Goal: Task Accomplishment & Management: Use online tool/utility

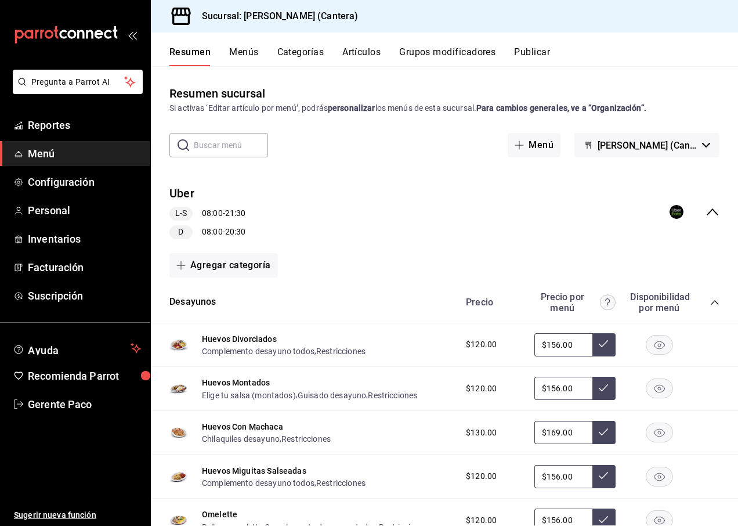
scroll to position [696, 0]
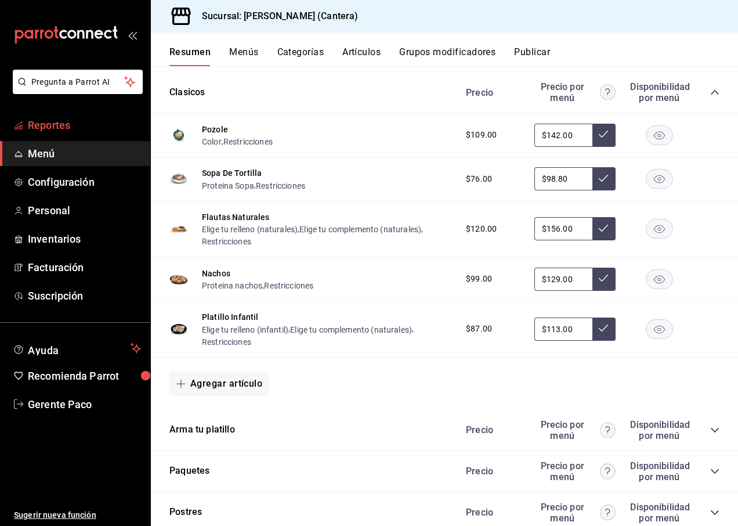
click at [71, 129] on span "Reportes" at bounding box center [84, 125] width 113 height 16
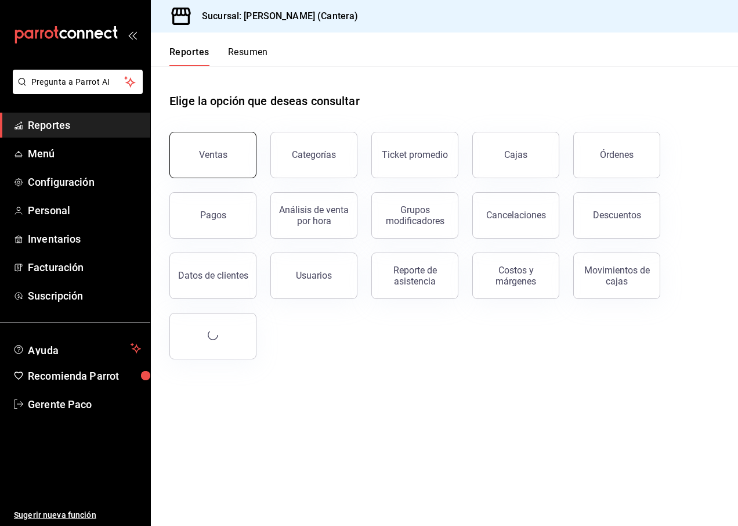
click at [203, 149] on button "Ventas" at bounding box center [212, 155] width 87 height 46
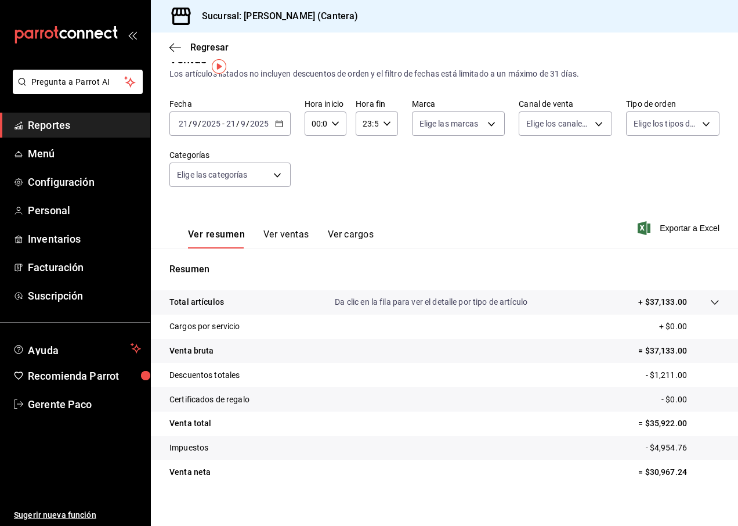
scroll to position [30, 0]
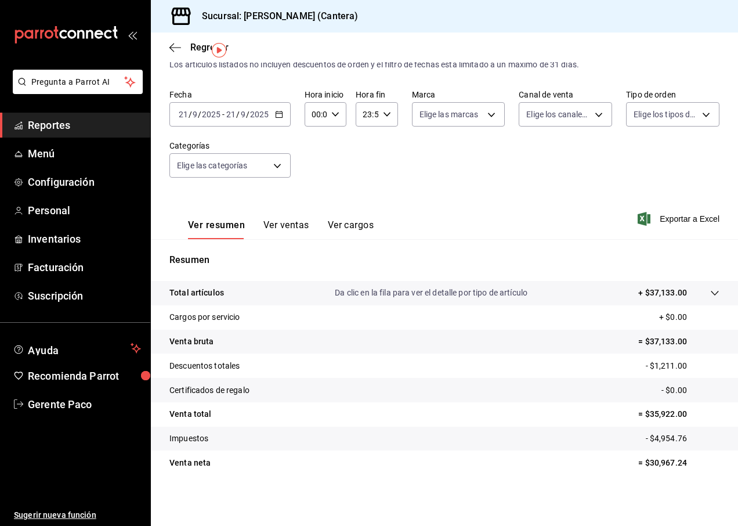
click at [229, 118] on input "21" at bounding box center [231, 114] width 10 height 9
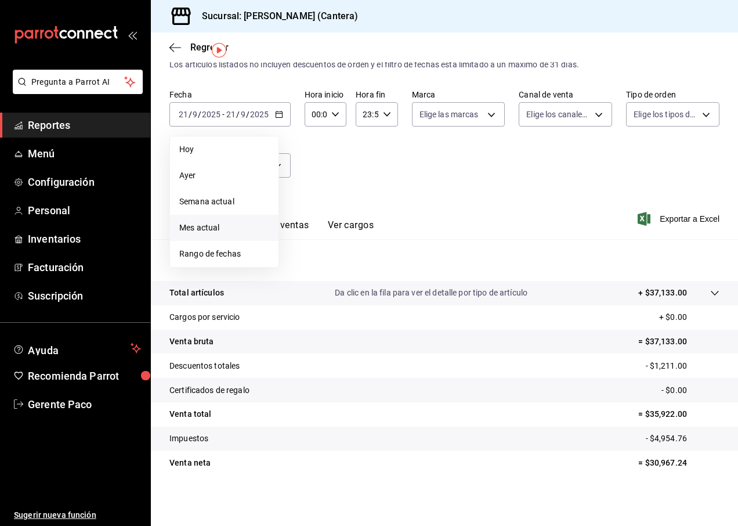
click at [212, 233] on span "Mes actual" at bounding box center [224, 228] width 90 height 12
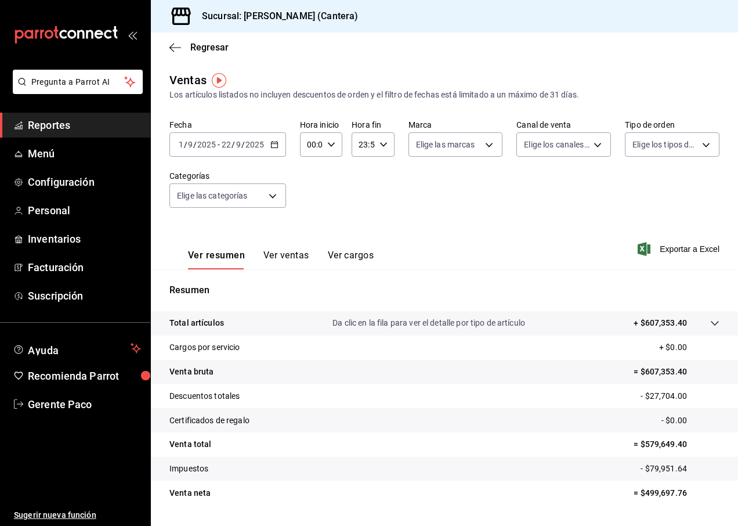
click at [260, 143] on input "2025" at bounding box center [255, 144] width 20 height 9
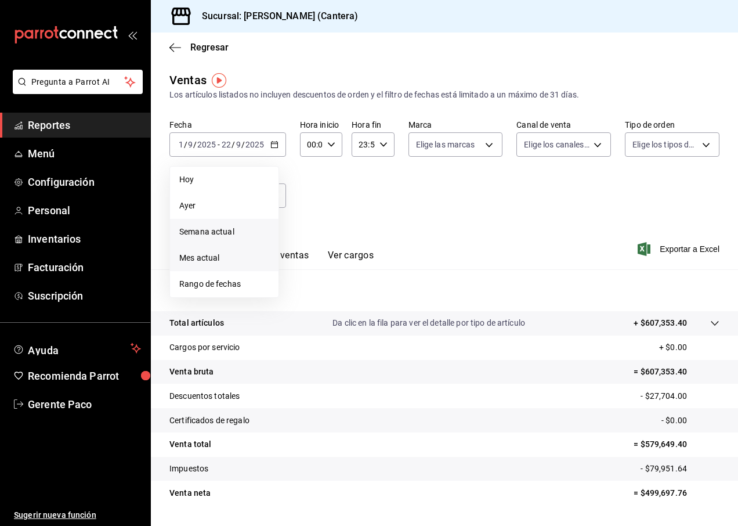
click at [226, 230] on span "Semana actual" at bounding box center [224, 232] width 90 height 12
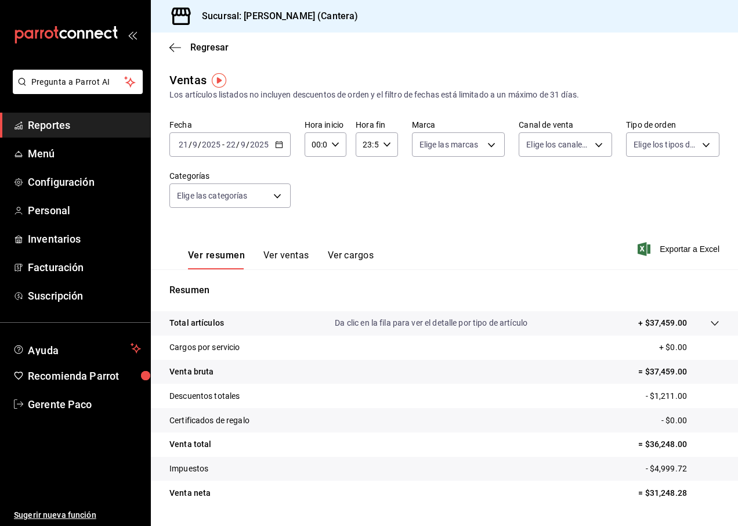
click at [254, 139] on div "[DATE] [DATE] - [DATE] [DATE]" at bounding box center [229, 144] width 121 height 24
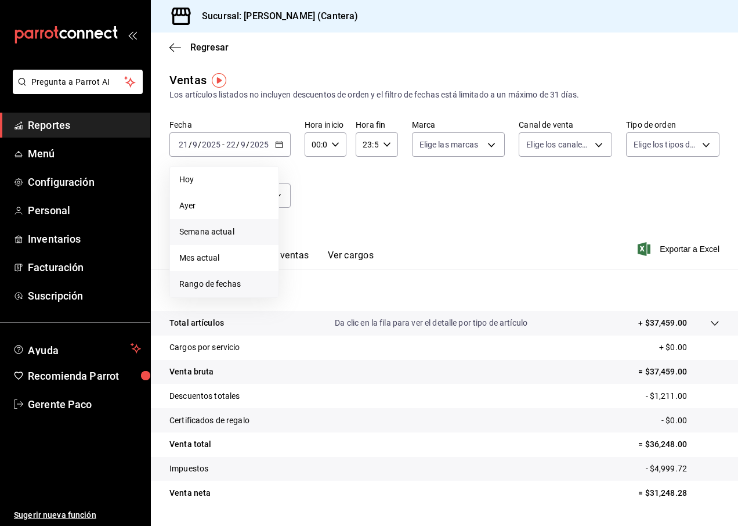
click at [236, 280] on span "Rango de fechas" at bounding box center [224, 284] width 90 height 12
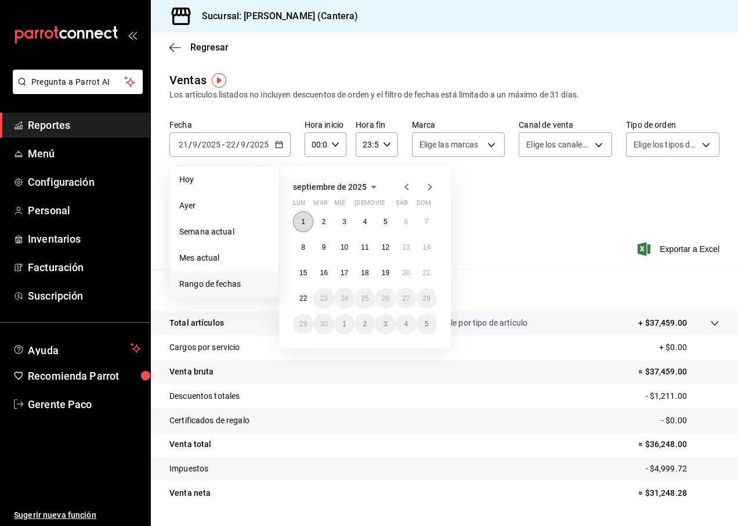
click at [305, 225] on abbr "1" at bounding box center [303, 222] width 4 height 8
click at [423, 221] on button "7" at bounding box center [427, 221] width 20 height 21
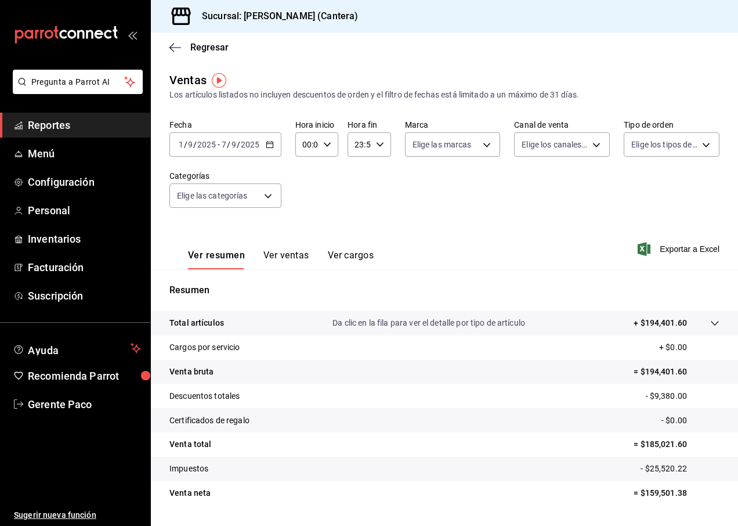
click at [251, 146] on input "2025" at bounding box center [250, 144] width 20 height 9
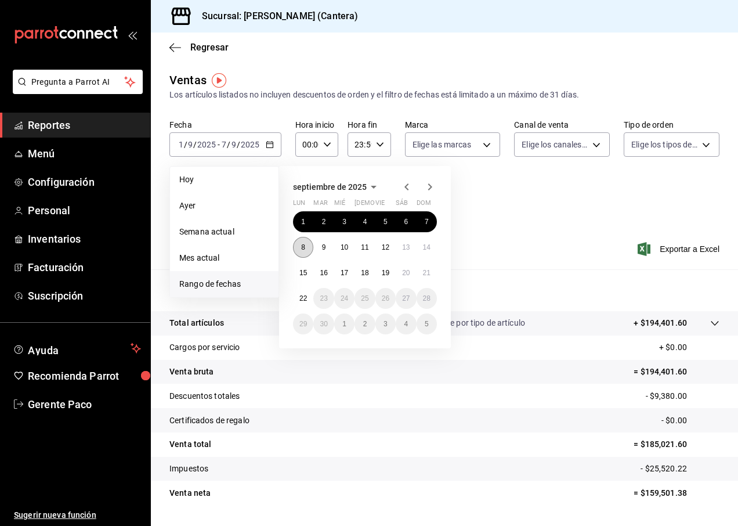
click at [298, 250] on button "8" at bounding box center [303, 247] width 20 height 21
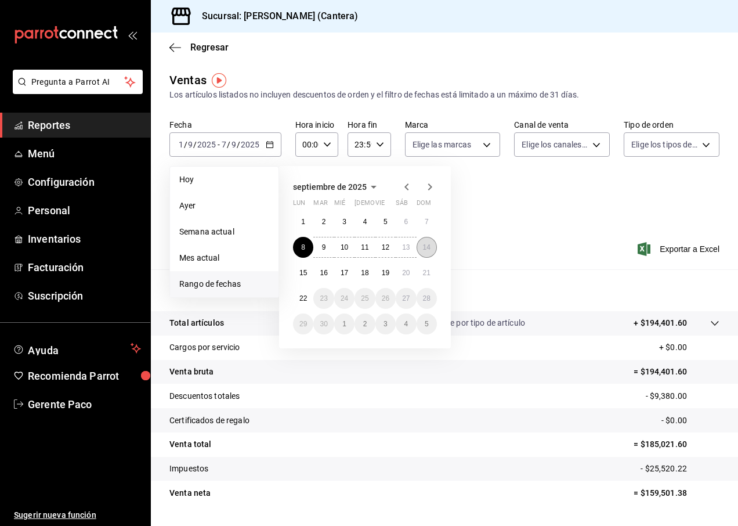
click at [422, 241] on button "14" at bounding box center [427, 247] width 20 height 21
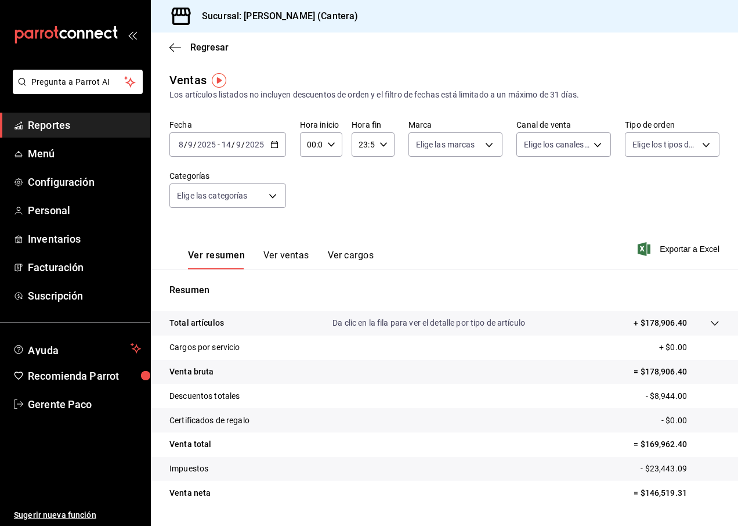
click at [230, 144] on input "14" at bounding box center [226, 144] width 10 height 9
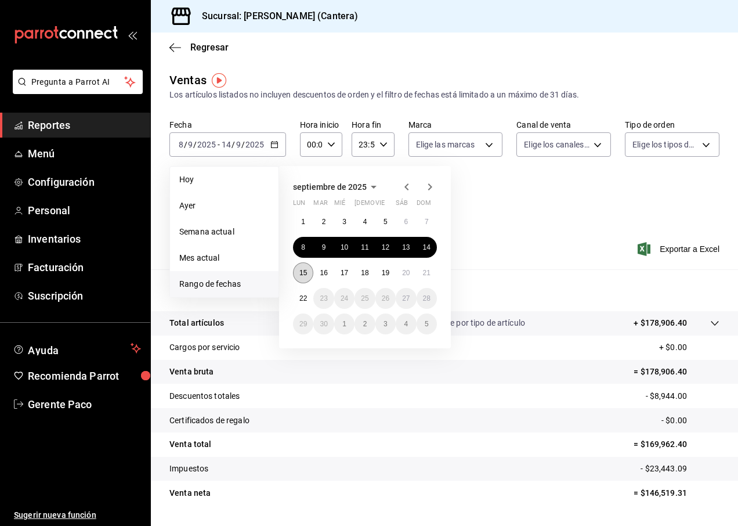
click at [308, 275] on button "15" at bounding box center [303, 272] width 20 height 21
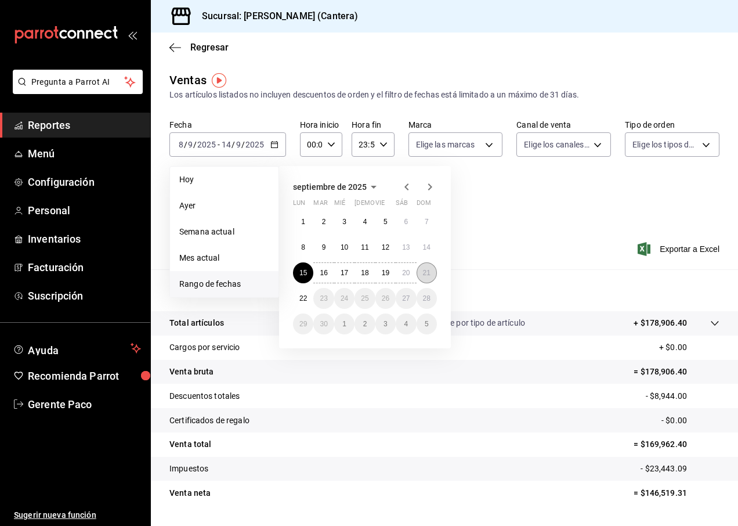
click at [422, 268] on button "21" at bounding box center [427, 272] width 20 height 21
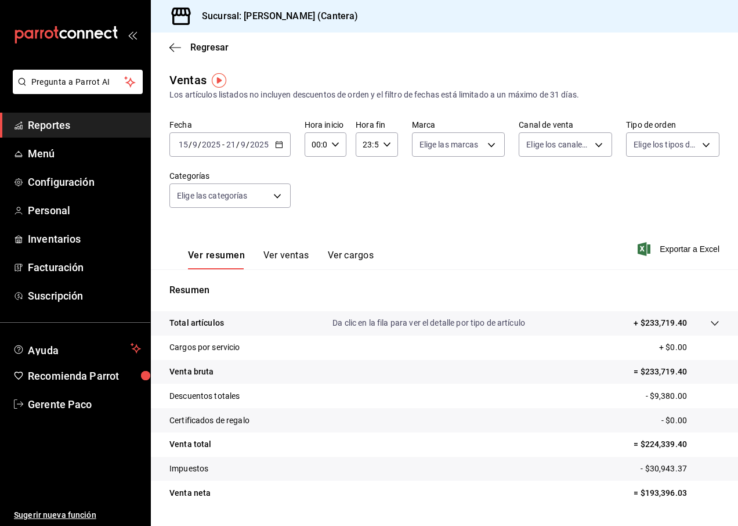
click at [271, 146] on div "[DATE] [DATE] - [DATE] [DATE]" at bounding box center [229, 144] width 121 height 24
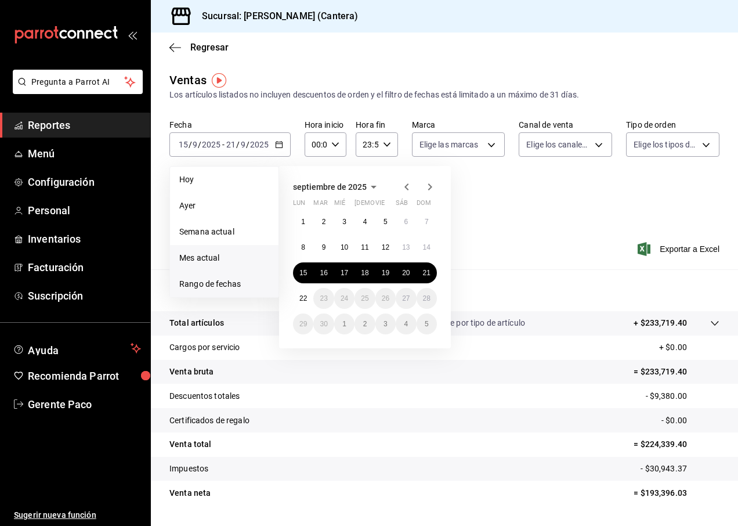
click at [218, 255] on span "Mes actual" at bounding box center [224, 258] width 90 height 12
